Goal: Information Seeking & Learning: Learn about a topic

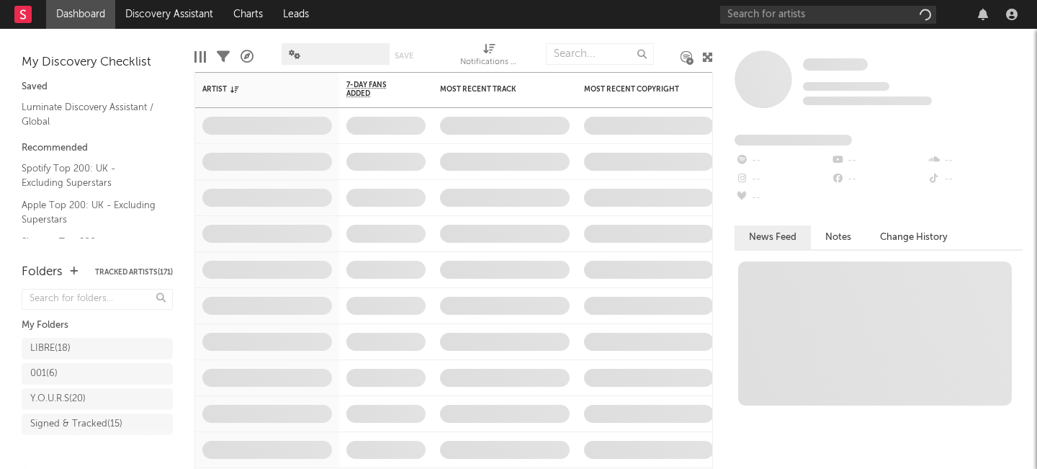
click at [981, 17] on icon "button" at bounding box center [983, 15] width 10 height 12
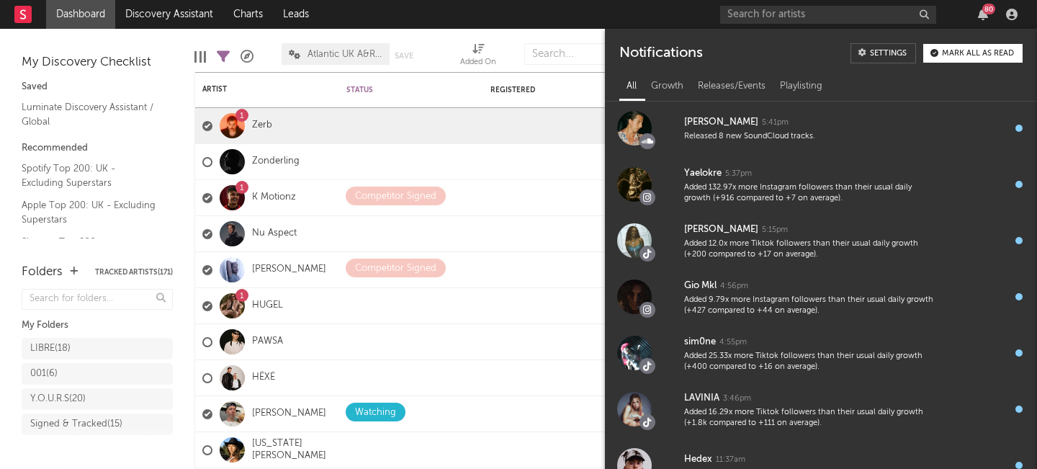
scroll to position [401, 0]
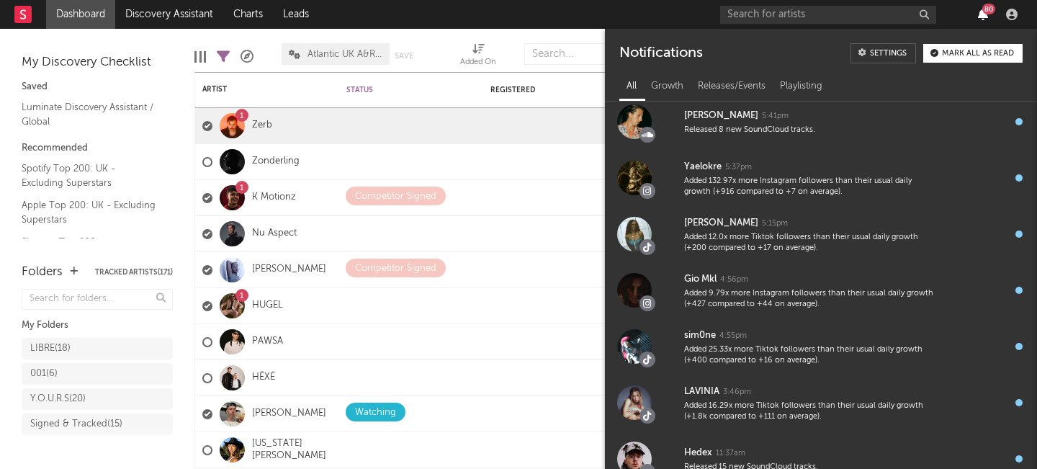
click at [981, 14] on icon "button" at bounding box center [983, 15] width 10 height 12
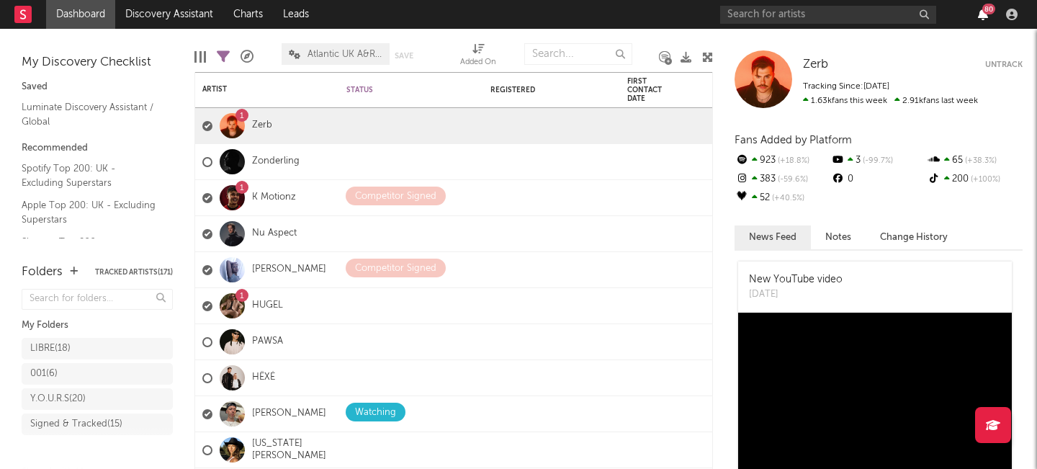
click at [981, 14] on icon "button" at bounding box center [983, 15] width 10 height 12
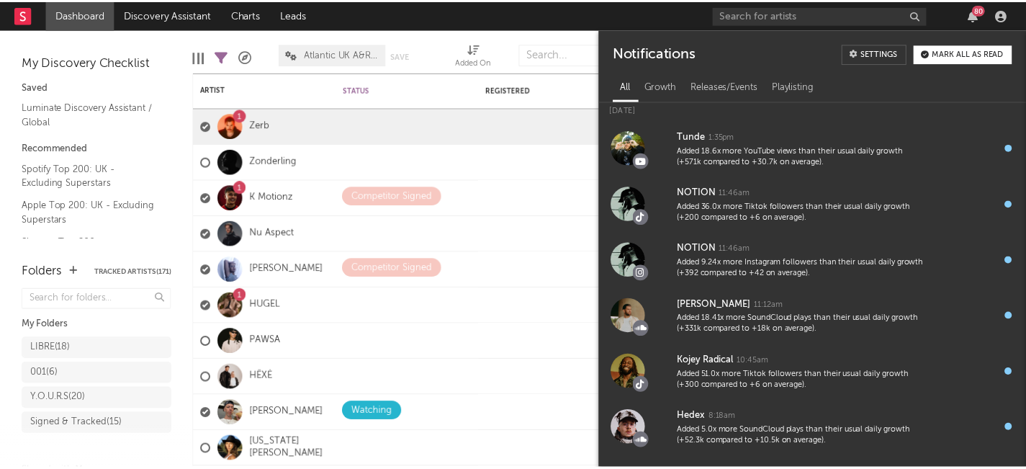
scroll to position [0, 0]
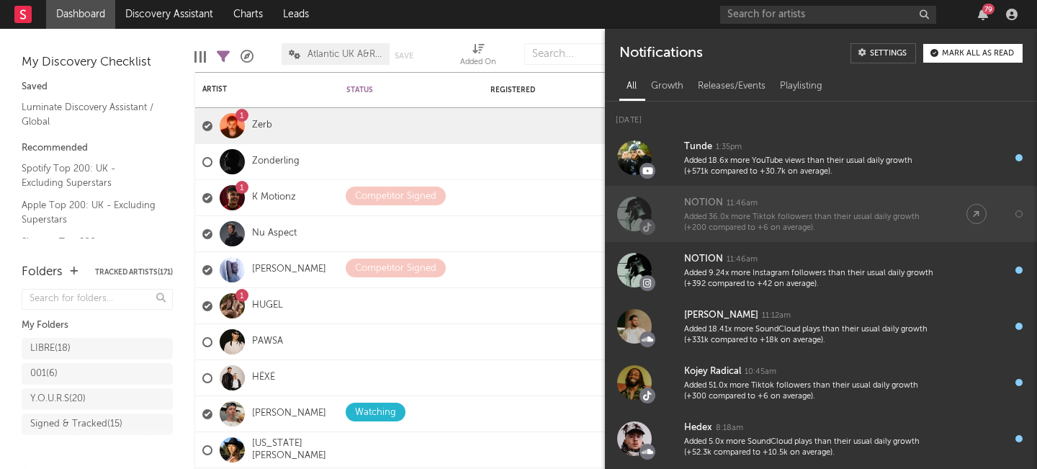
click at [780, 205] on div "NOTION 11:46am" at bounding box center [810, 202] width 253 height 17
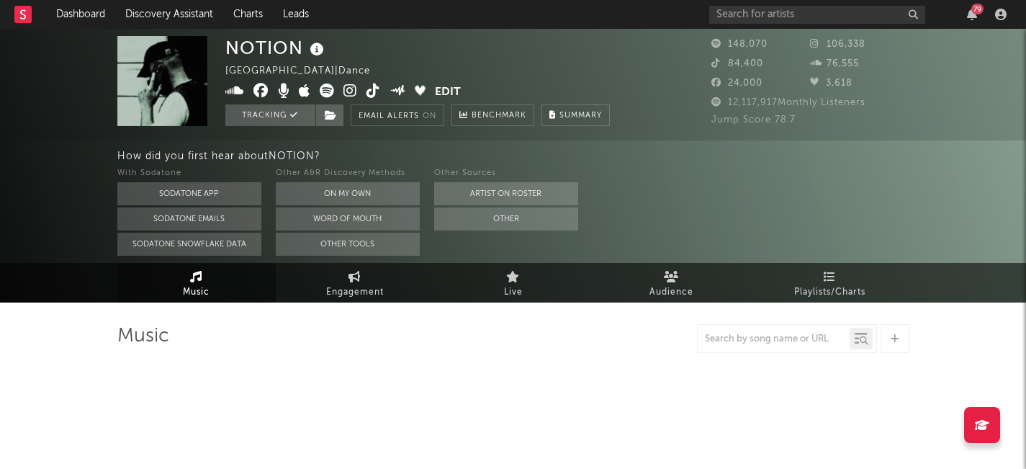
click at [367, 90] on icon at bounding box center [373, 91] width 14 height 14
select select "6m"
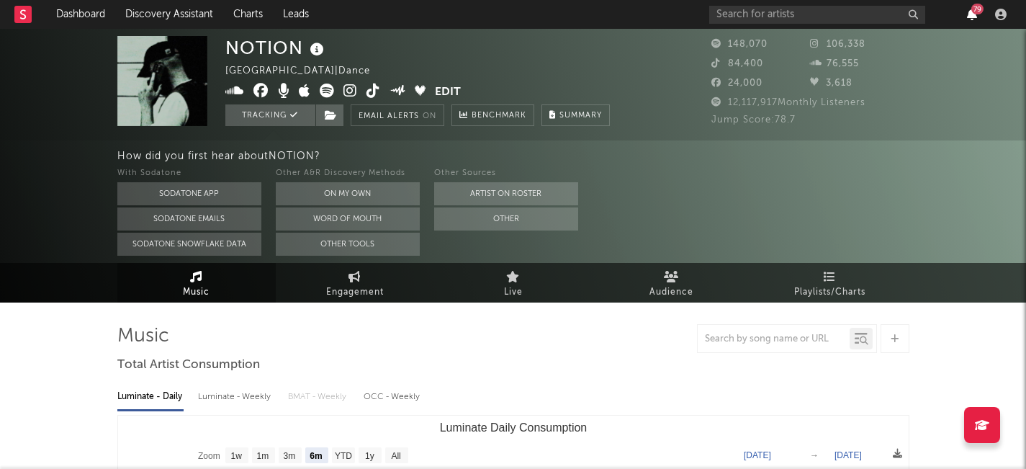
click at [972, 19] on icon "button" at bounding box center [972, 15] width 10 height 12
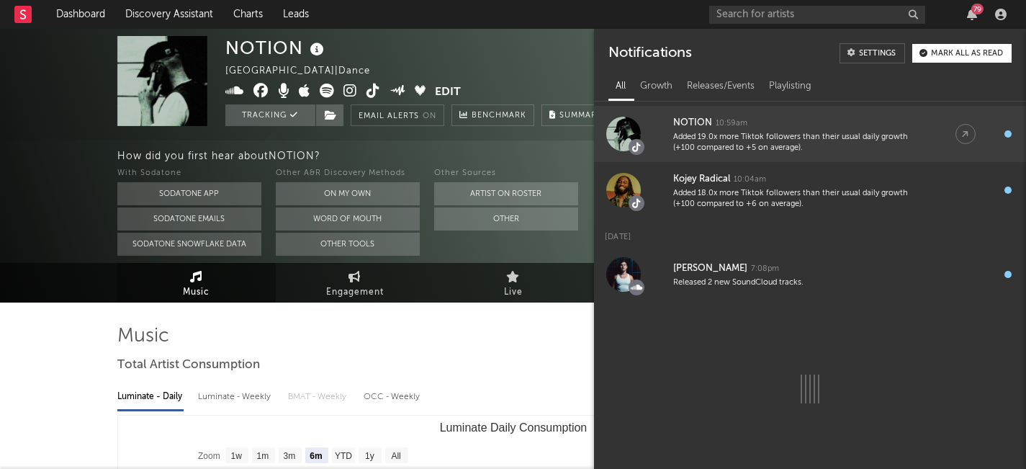
scroll to position [788, 0]
